Goal: Navigation & Orientation: Find specific page/section

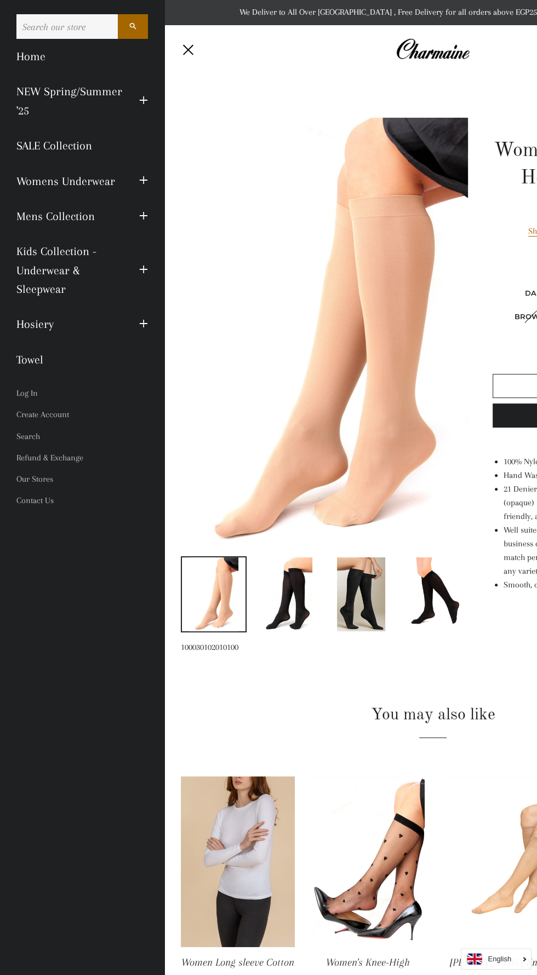
click at [419, 715] on h2 "You may also like" at bounding box center [433, 715] width 504 height 23
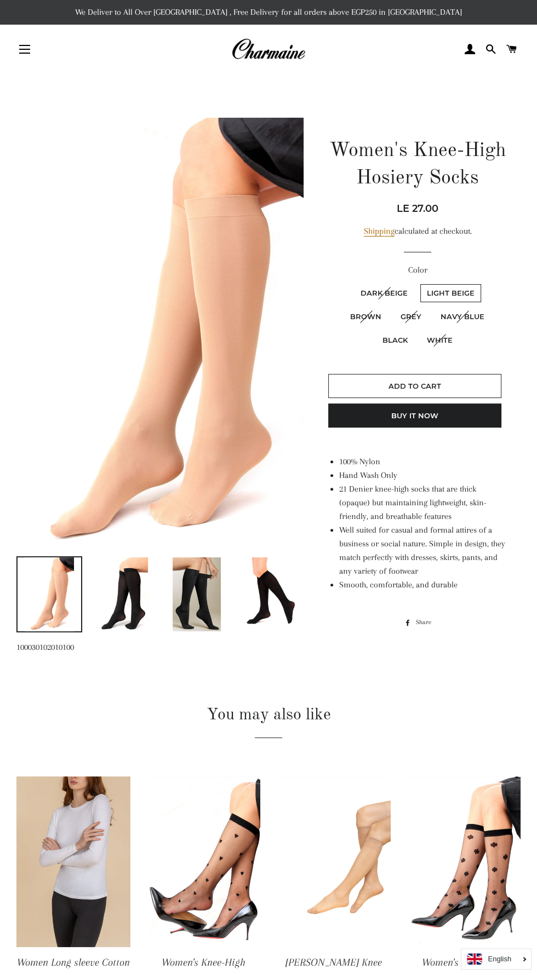
click at [24, 38] on button "Site navigation" at bounding box center [24, 49] width 27 height 27
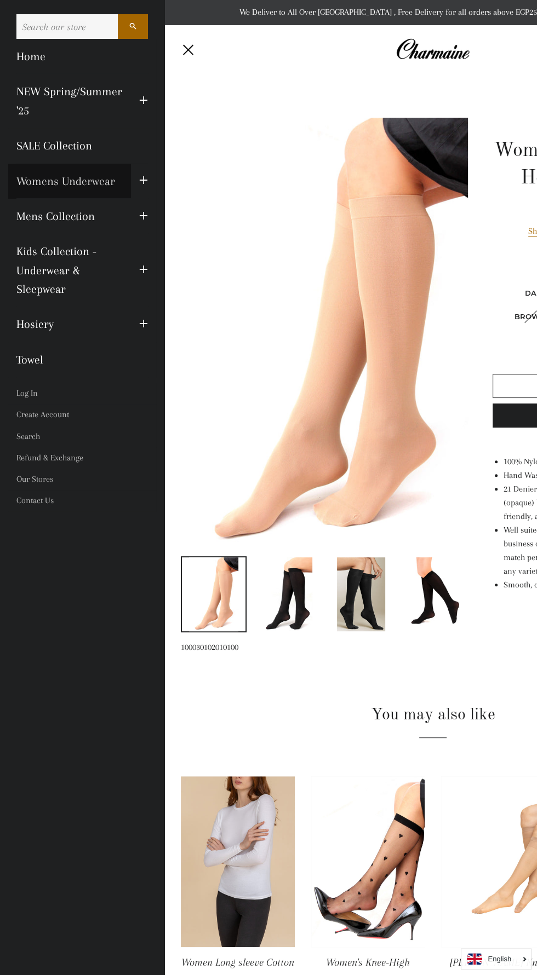
click at [86, 178] on link "Womens Underwear" at bounding box center [69, 181] width 123 height 35
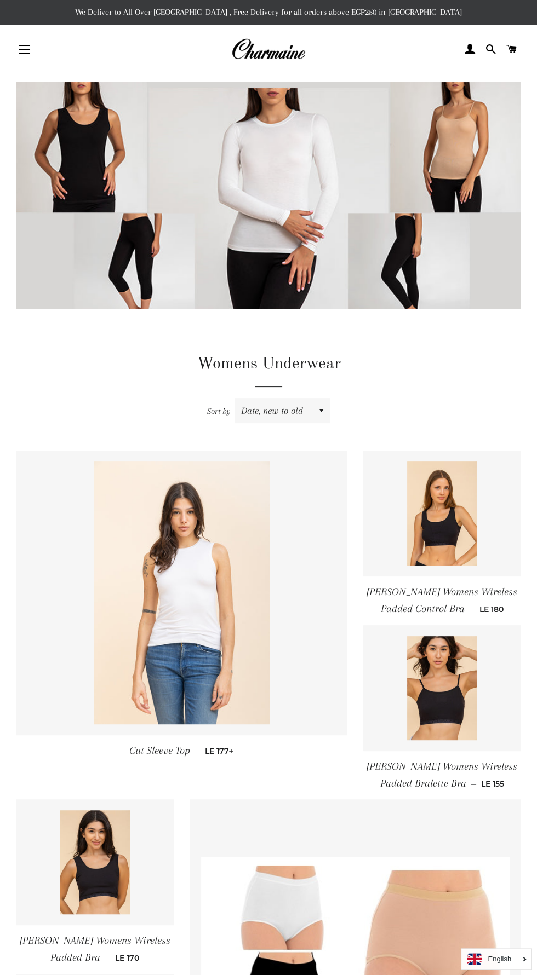
click at [25, 60] on button "Site navigation" at bounding box center [24, 49] width 27 height 27
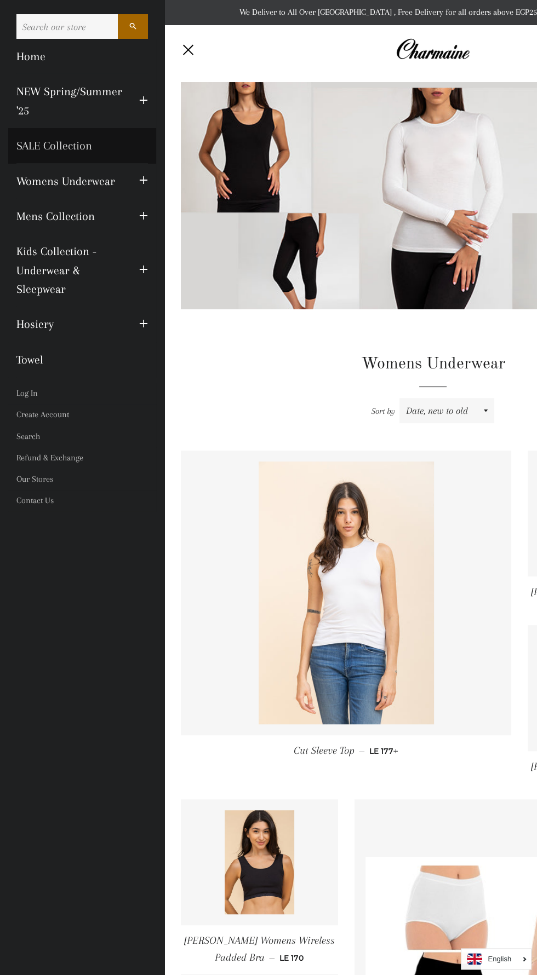
click at [88, 147] on link "SALE Collection" at bounding box center [82, 145] width 148 height 35
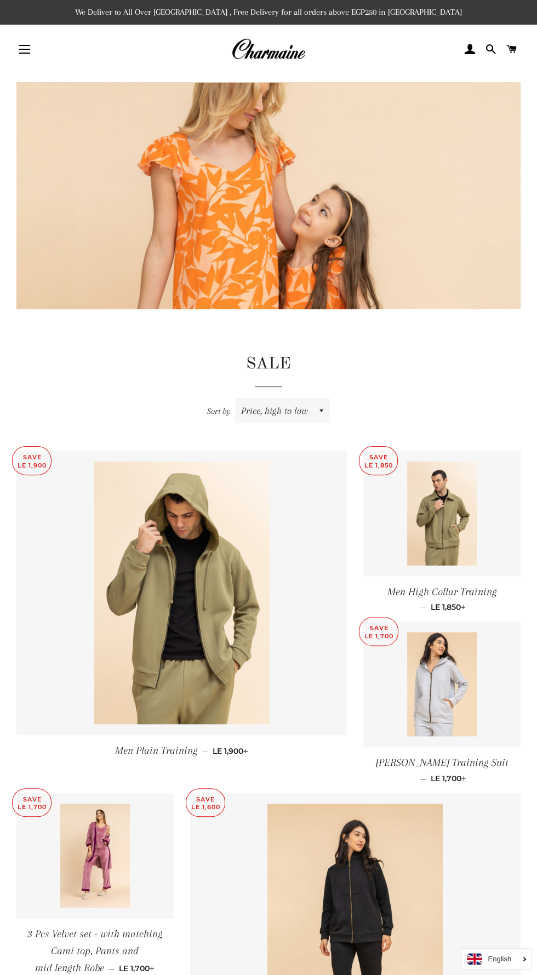
click at [31, 60] on button "Site navigation" at bounding box center [24, 49] width 27 height 27
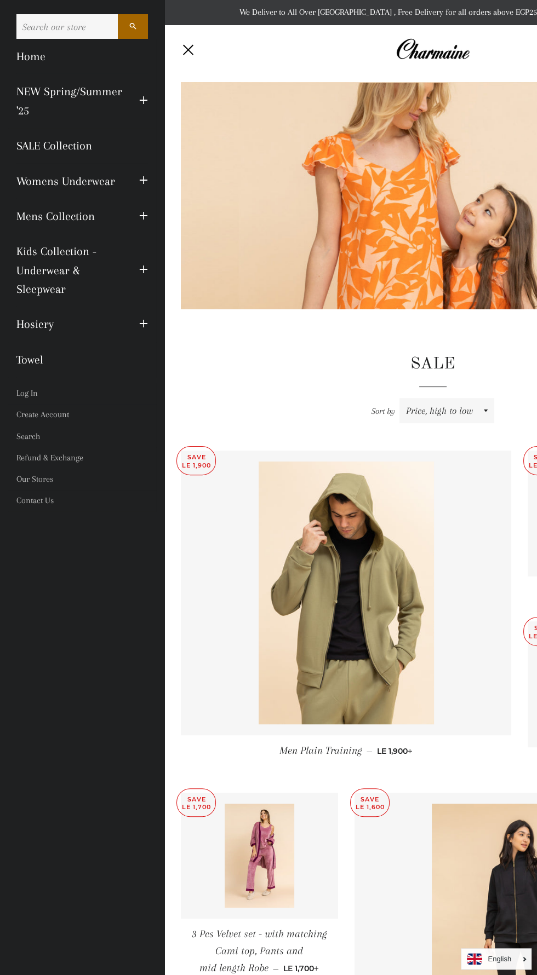
click at [71, 25] on input "Search our store" at bounding box center [66, 26] width 101 height 25
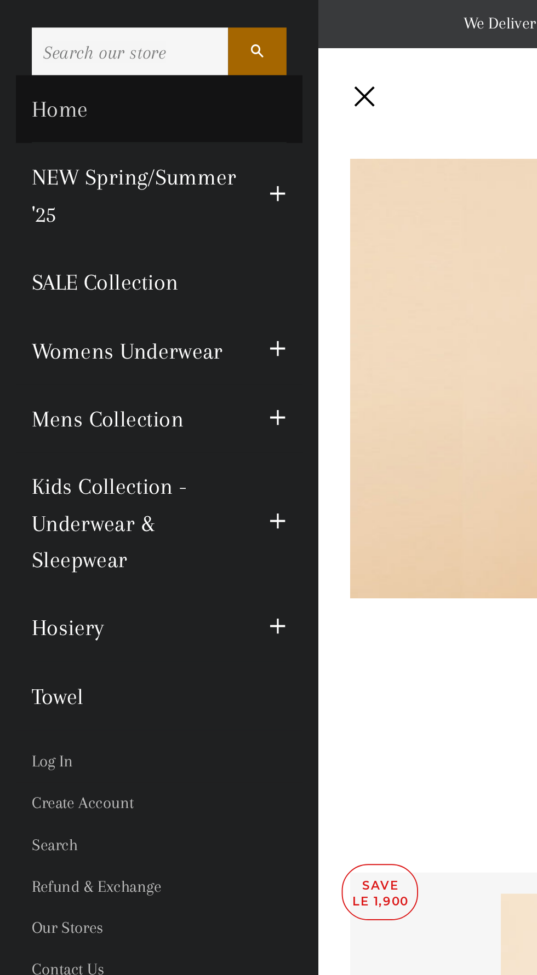
click at [60, 62] on link "Home" at bounding box center [82, 56] width 148 height 35
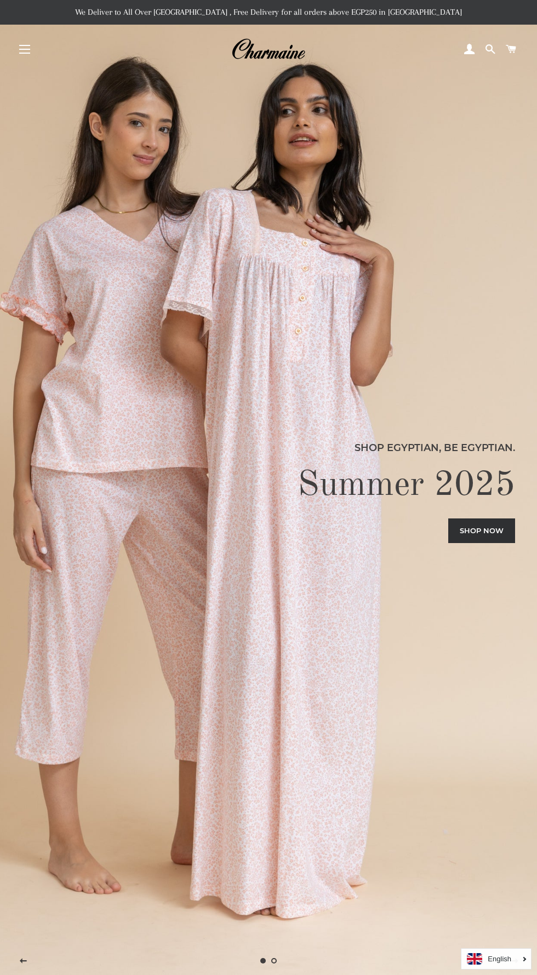
scroll to position [1042, 0]
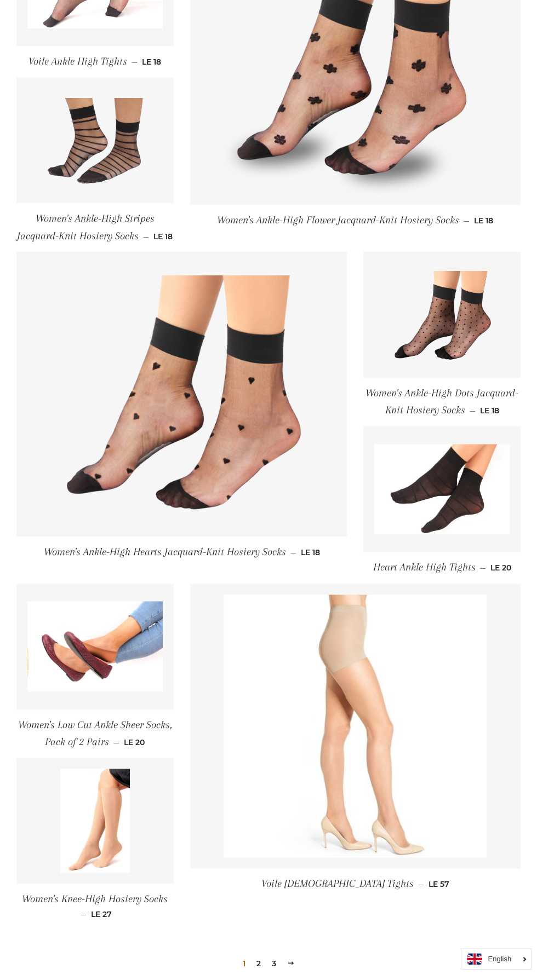
scroll to position [956, 0]
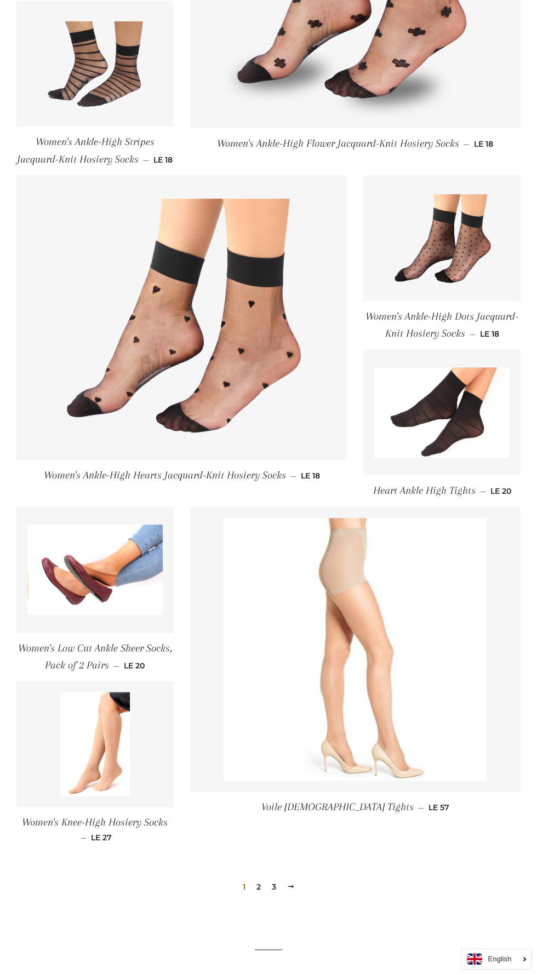
click at [261, 890] on link "2" at bounding box center [258, 886] width 13 height 16
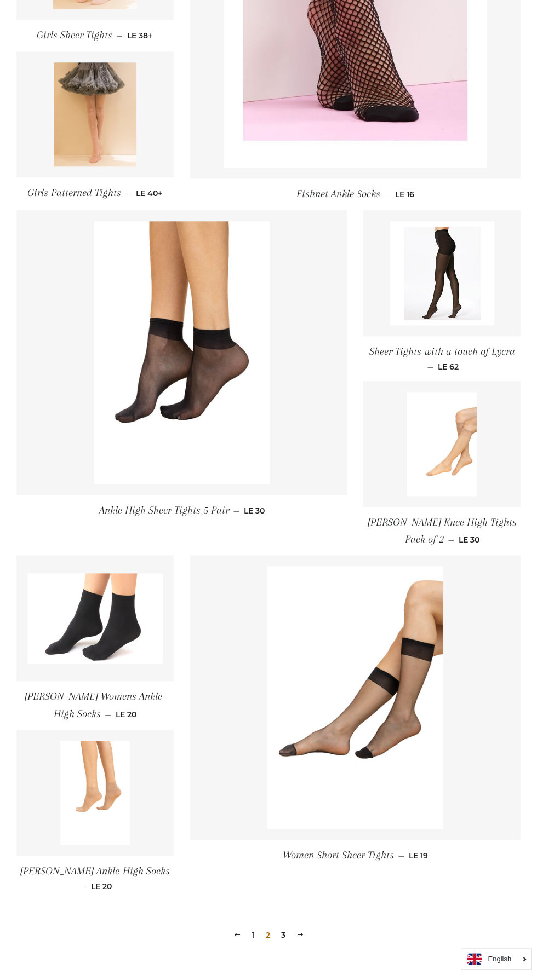
scroll to position [921, 0]
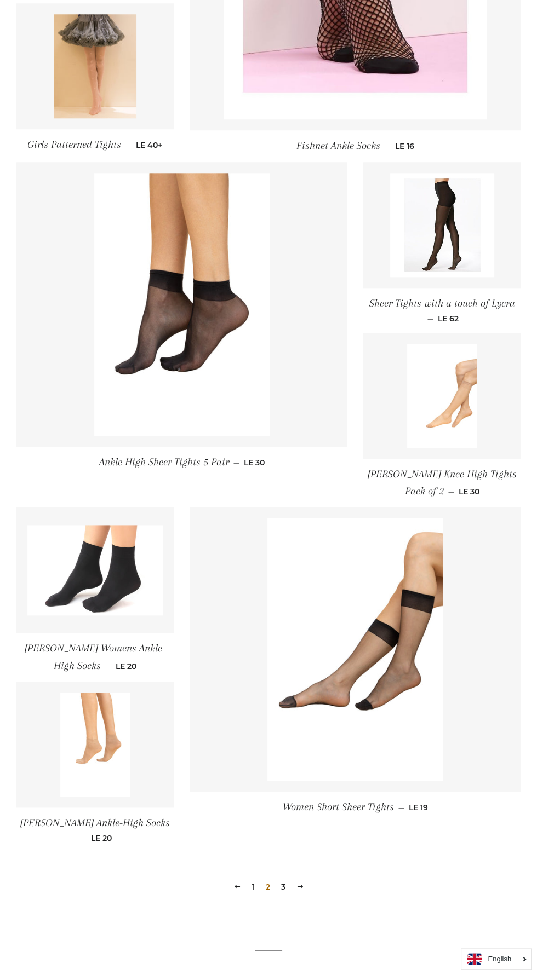
click at [283, 887] on link "3" at bounding box center [283, 887] width 13 height 16
